Goal: Use online tool/utility: Utilize a website feature to perform a specific function

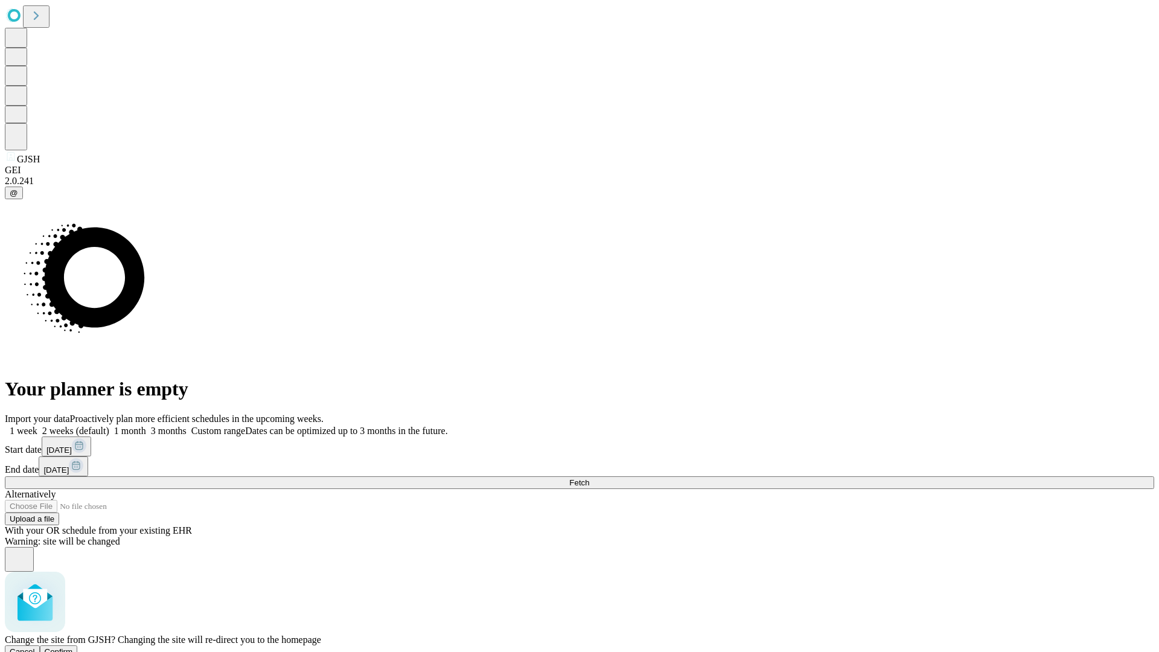
click at [73, 647] on span "Confirm" at bounding box center [59, 651] width 28 height 9
click at [146, 426] on label "1 month" at bounding box center [127, 431] width 37 height 10
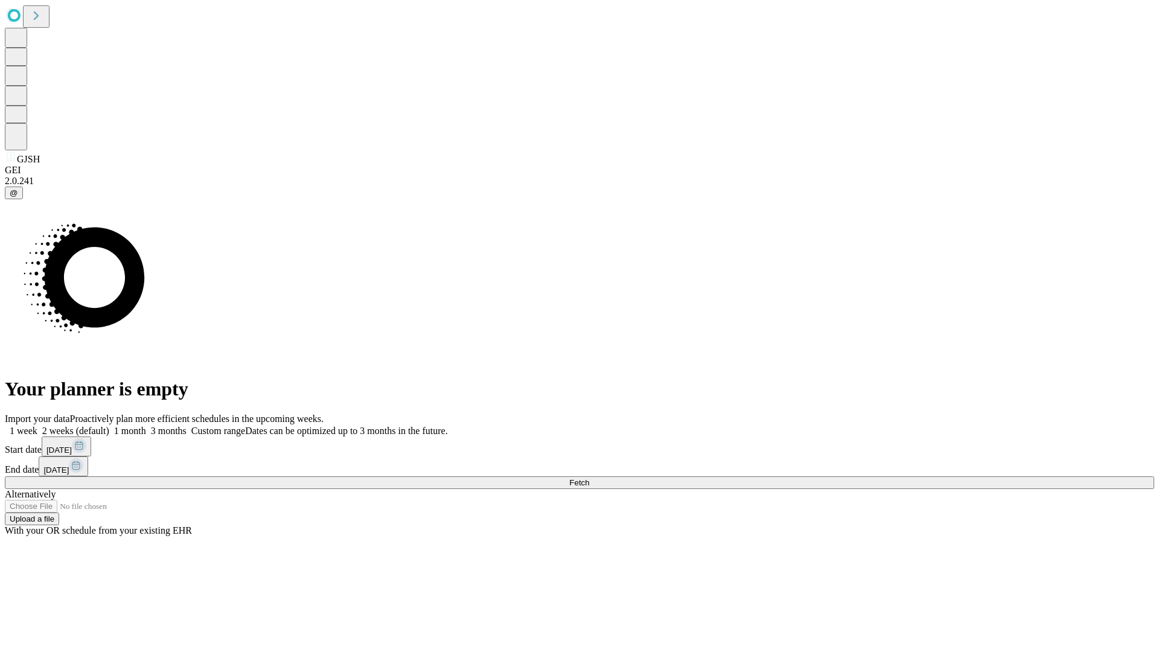
click at [589, 478] on span "Fetch" at bounding box center [579, 482] width 20 height 9
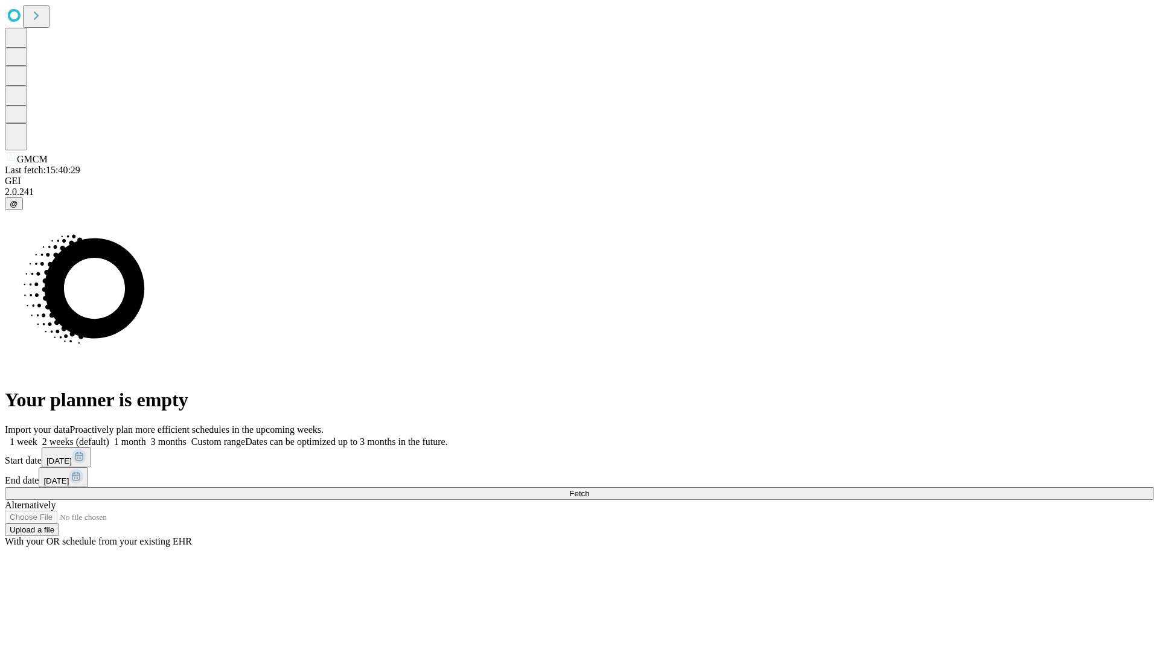
click at [146, 436] on label "1 month" at bounding box center [127, 441] width 37 height 10
click at [589, 489] on span "Fetch" at bounding box center [579, 493] width 20 height 9
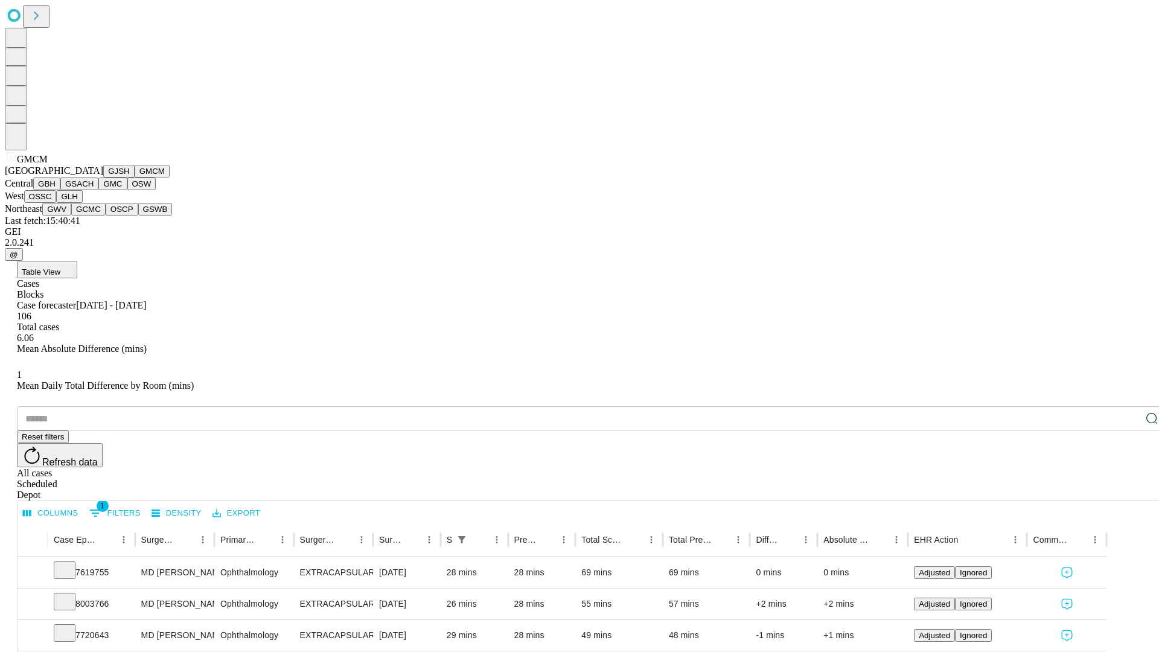
click at [60, 190] on button "GBH" at bounding box center [46, 183] width 27 height 13
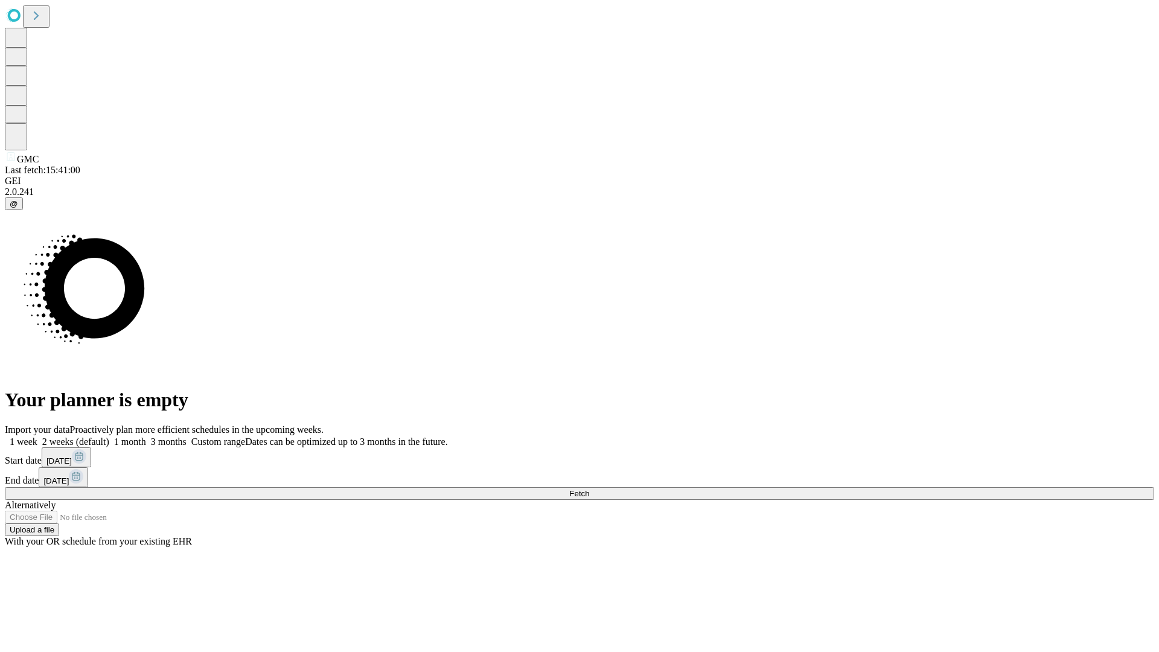
click at [146, 436] on label "1 month" at bounding box center [127, 441] width 37 height 10
click at [589, 489] on span "Fetch" at bounding box center [579, 493] width 20 height 9
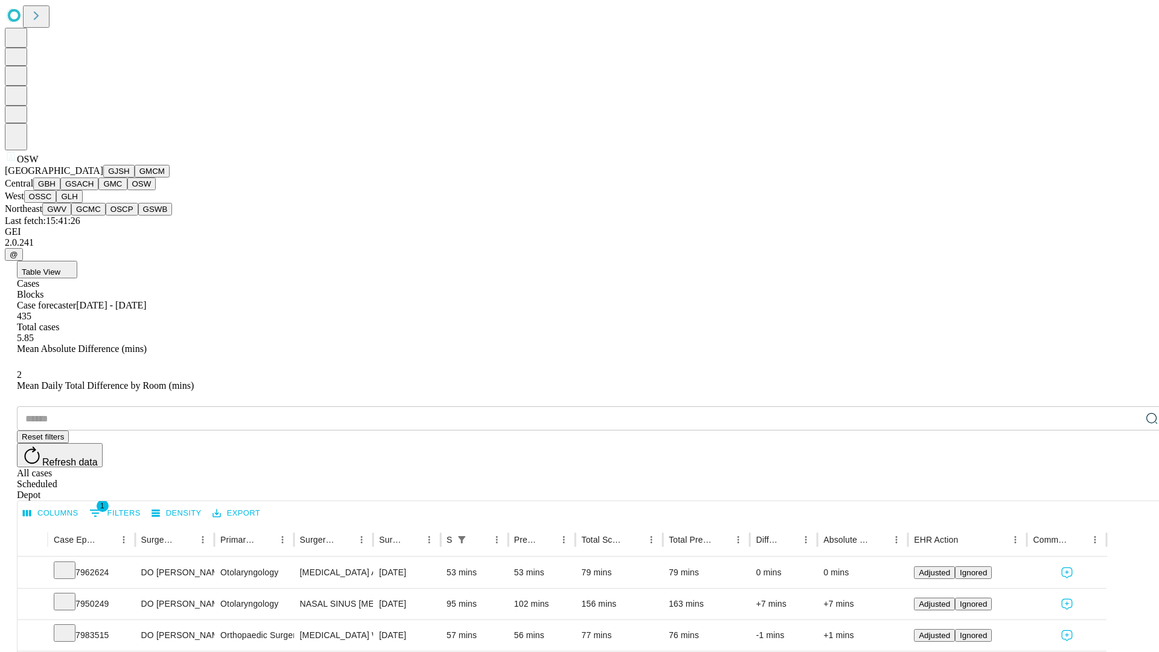
click at [57, 203] on button "OSSC" at bounding box center [40, 196] width 33 height 13
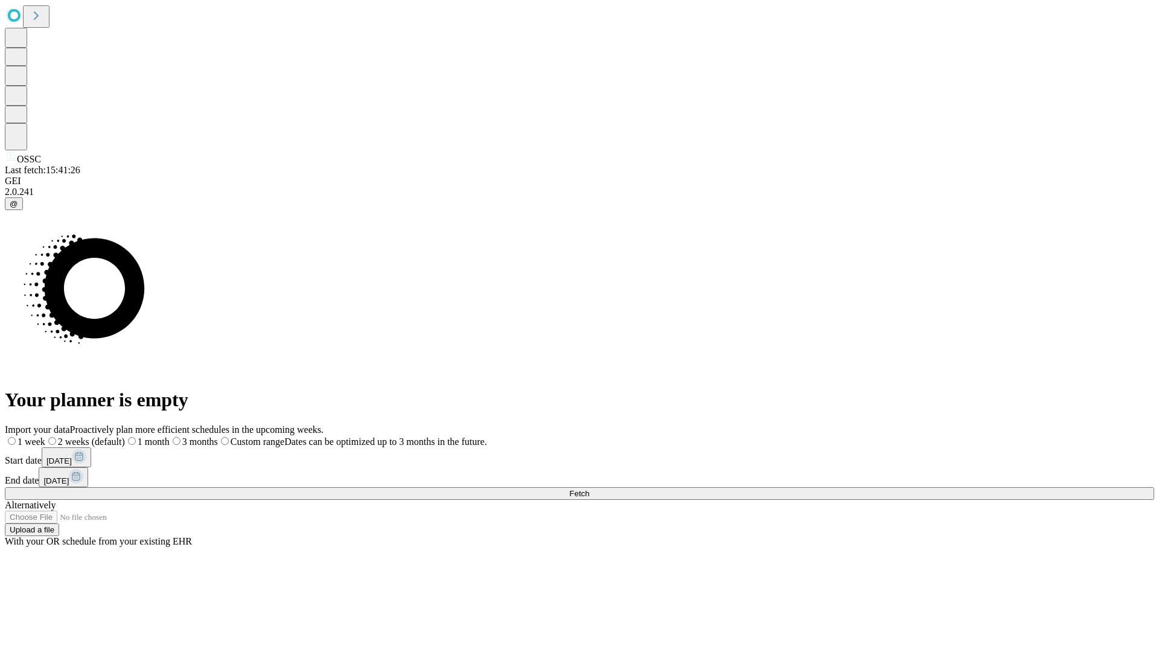
click at [170, 436] on label "1 month" at bounding box center [147, 441] width 45 height 10
click at [589, 489] on span "Fetch" at bounding box center [579, 493] width 20 height 9
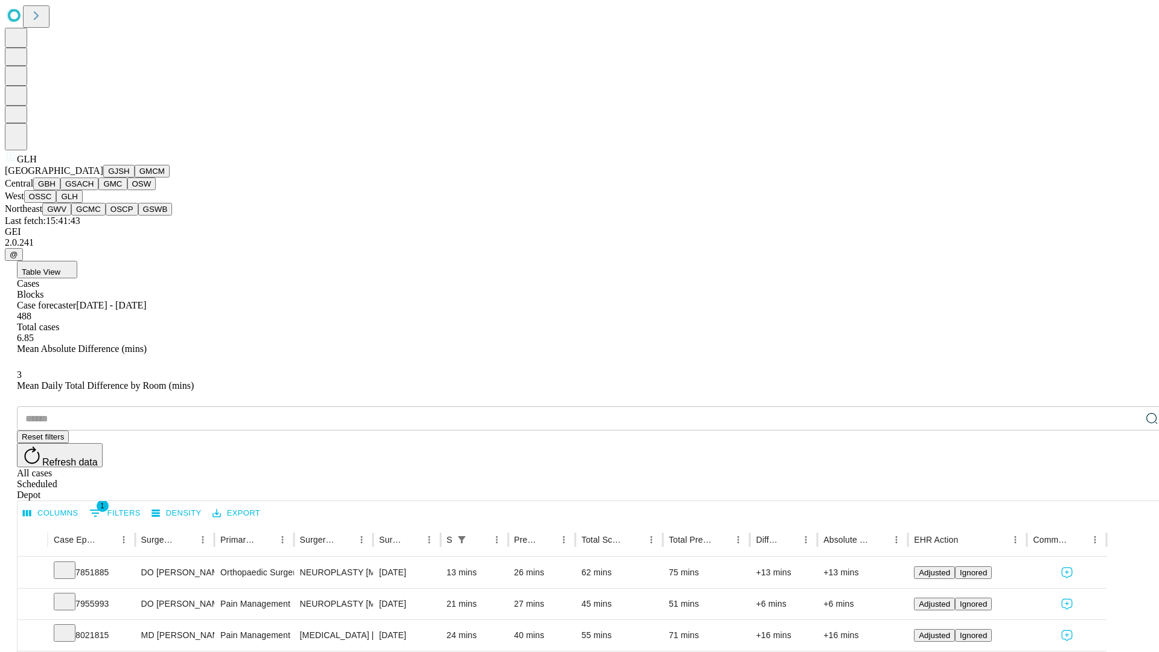
click at [71, 215] on button "GWV" at bounding box center [56, 209] width 29 height 13
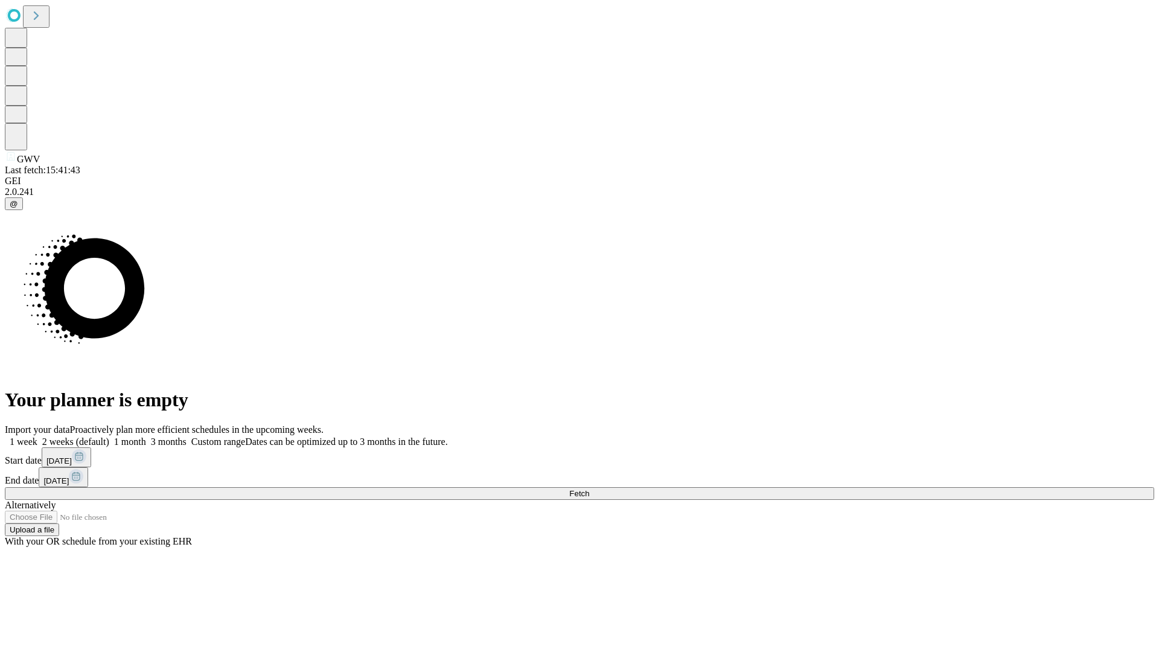
click at [146, 436] on label "1 month" at bounding box center [127, 441] width 37 height 10
click at [589, 489] on span "Fetch" at bounding box center [579, 493] width 20 height 9
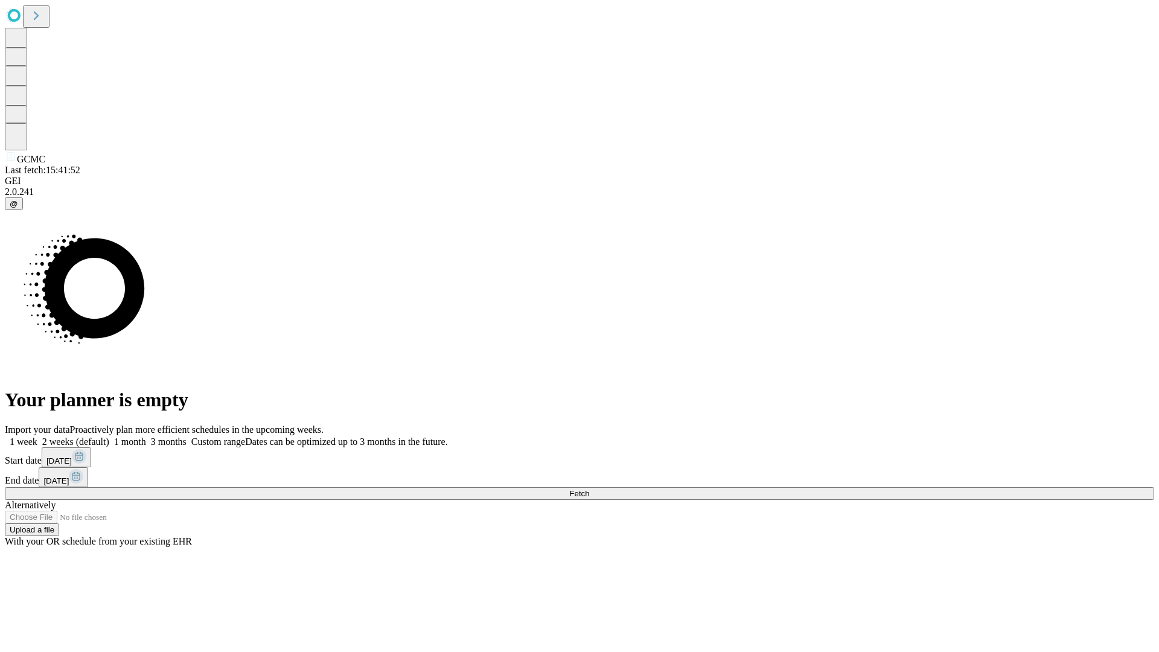
click at [146, 436] on label "1 month" at bounding box center [127, 441] width 37 height 10
click at [589, 489] on span "Fetch" at bounding box center [579, 493] width 20 height 9
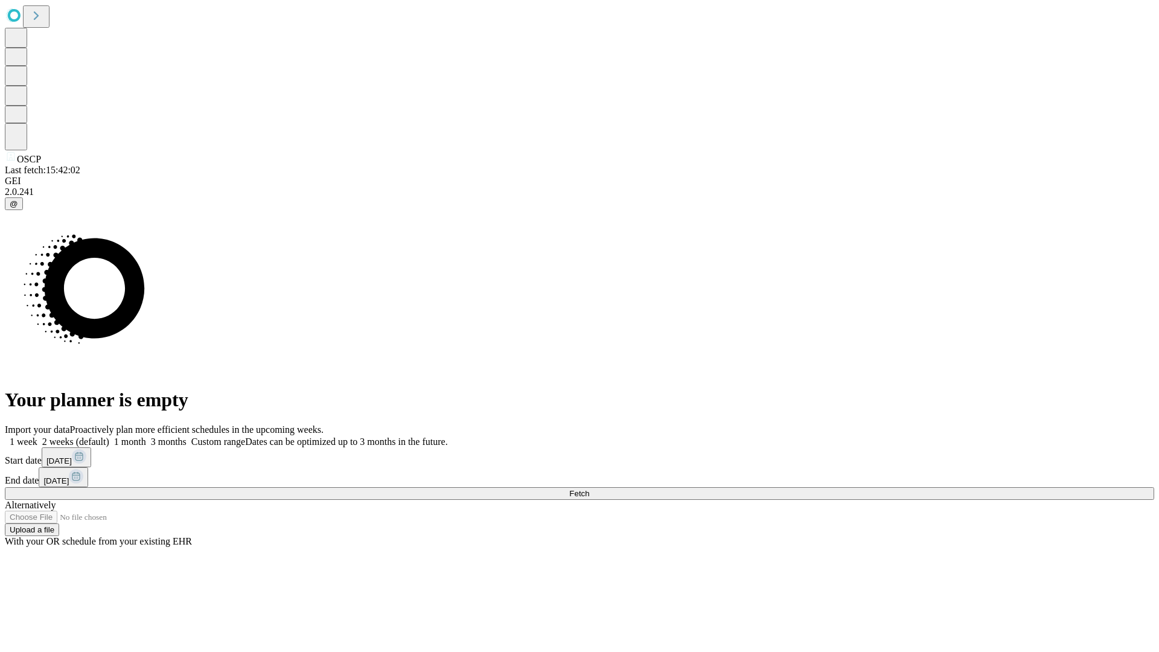
click at [146, 436] on label "1 month" at bounding box center [127, 441] width 37 height 10
click at [589, 489] on span "Fetch" at bounding box center [579, 493] width 20 height 9
